Goal: Transaction & Acquisition: Purchase product/service

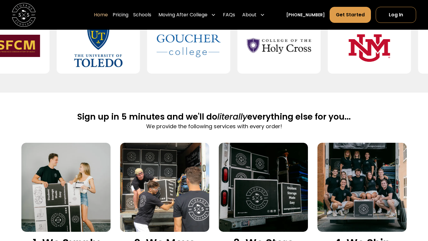
scroll to position [350, 0]
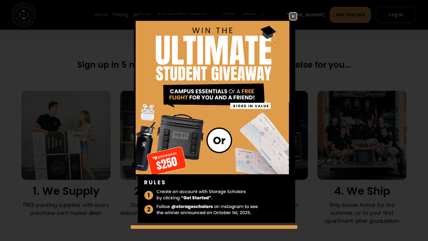
click at [295, 16] on img at bounding box center [292, 16] width 7 height 7
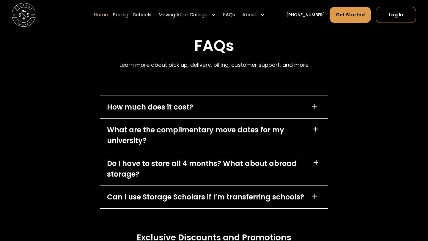
scroll to position [1656, 0]
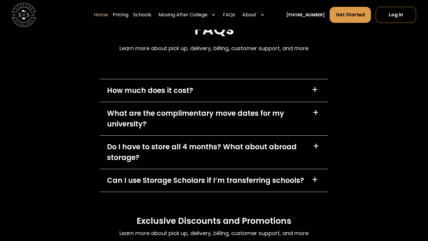
click at [318, 93] on div "+" at bounding box center [316, 90] width 10 height 10
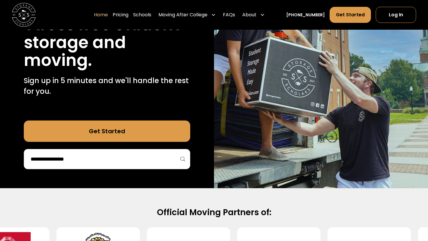
scroll to position [0, 0]
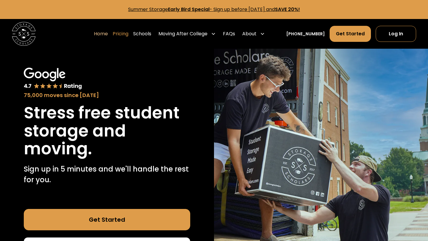
click at [128, 35] on link "Pricing" at bounding box center [121, 34] width 16 height 17
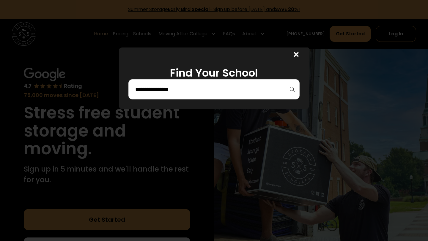
click at [265, 83] on div at bounding box center [213, 89] width 171 height 20
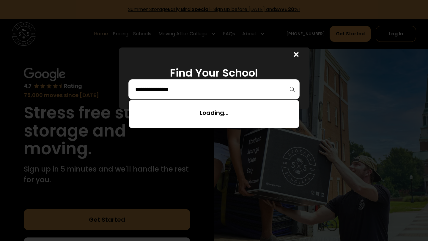
click at [224, 88] on input "search" at bounding box center [214, 89] width 159 height 10
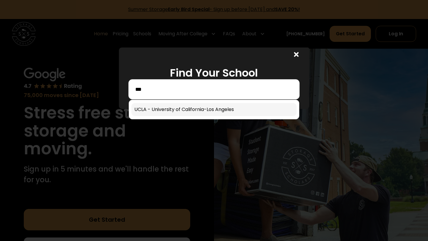
type input "***"
click at [217, 107] on link at bounding box center [213, 109] width 165 height 13
